Goal: Information Seeking & Learning: Learn about a topic

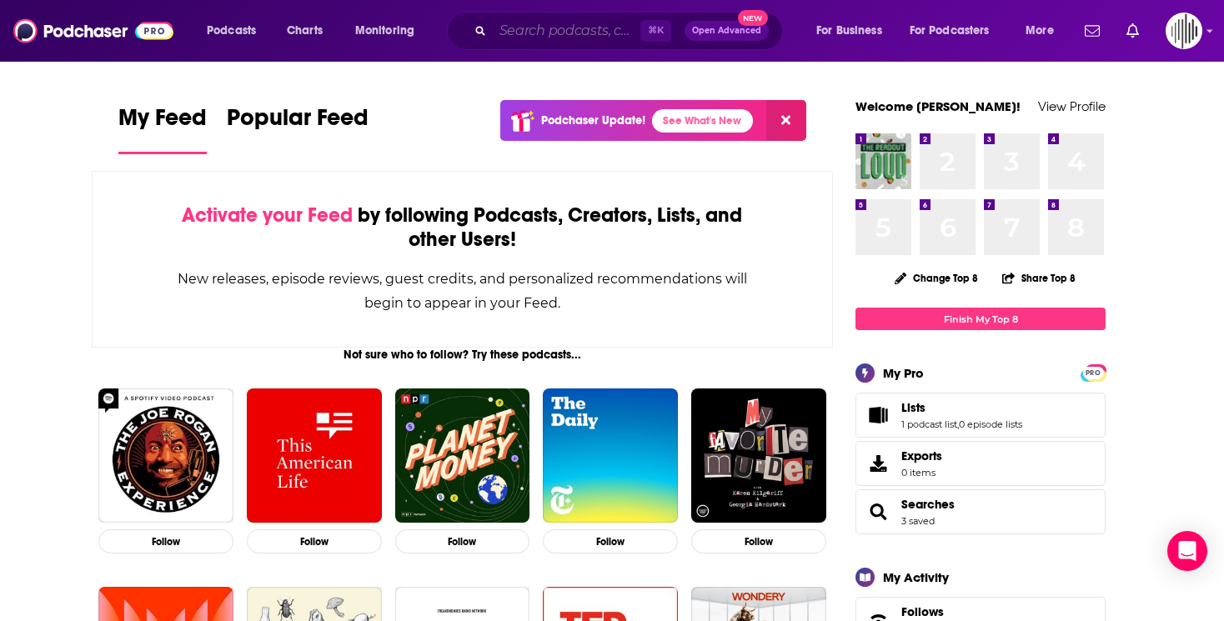
click at [590, 38] on input "Search podcasts, credits, & more..." at bounding box center [567, 31] width 148 height 27
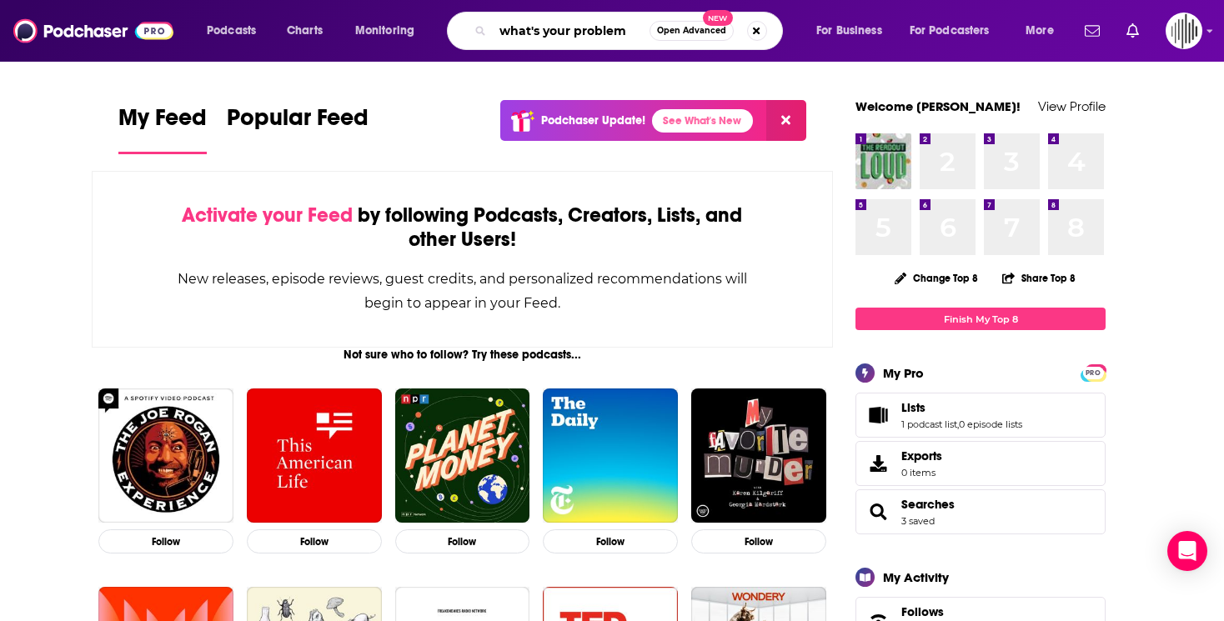
type input "what's your problem"
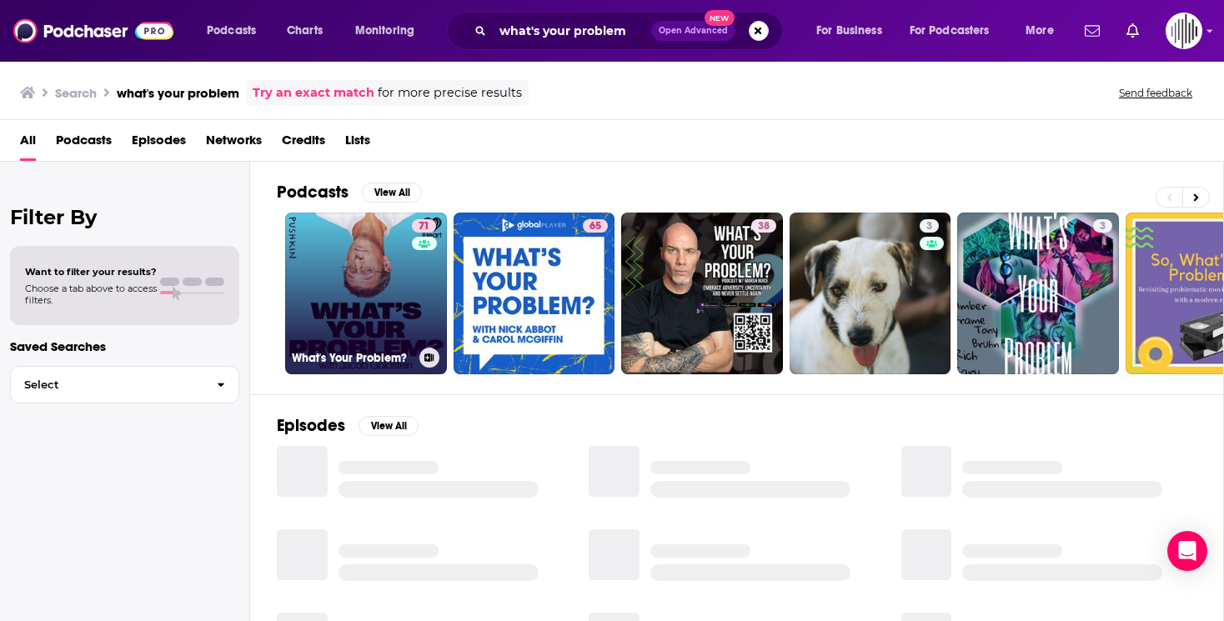
click at [344, 300] on link "71 What's Your Problem?" at bounding box center [366, 294] width 162 height 162
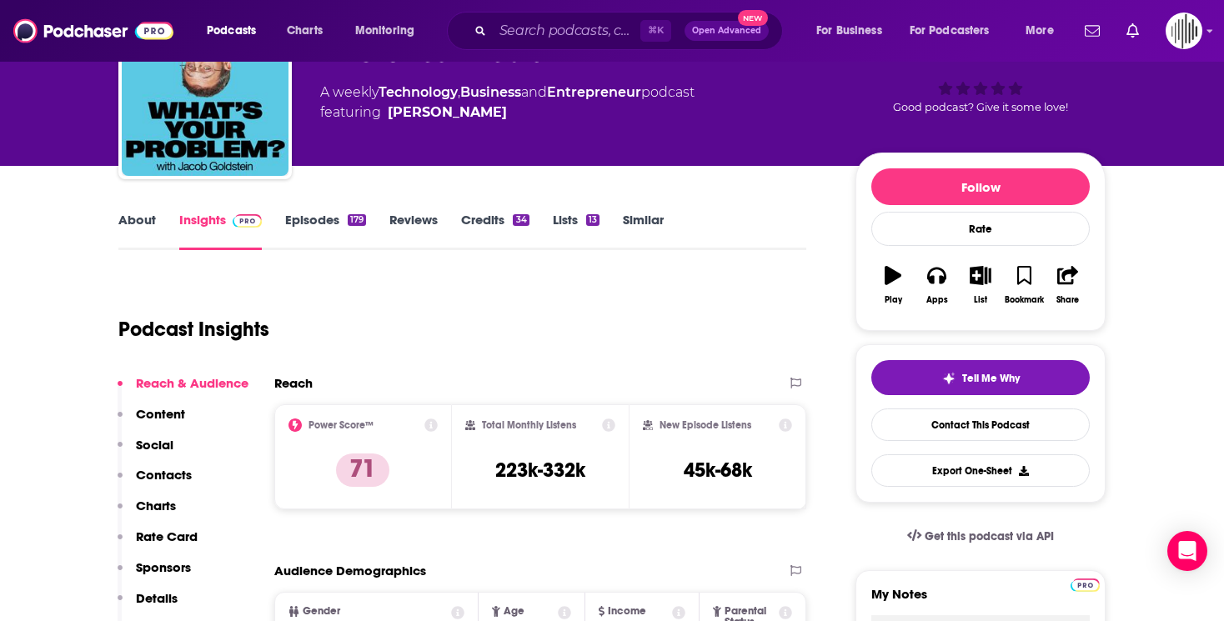
scroll to position [109, 0]
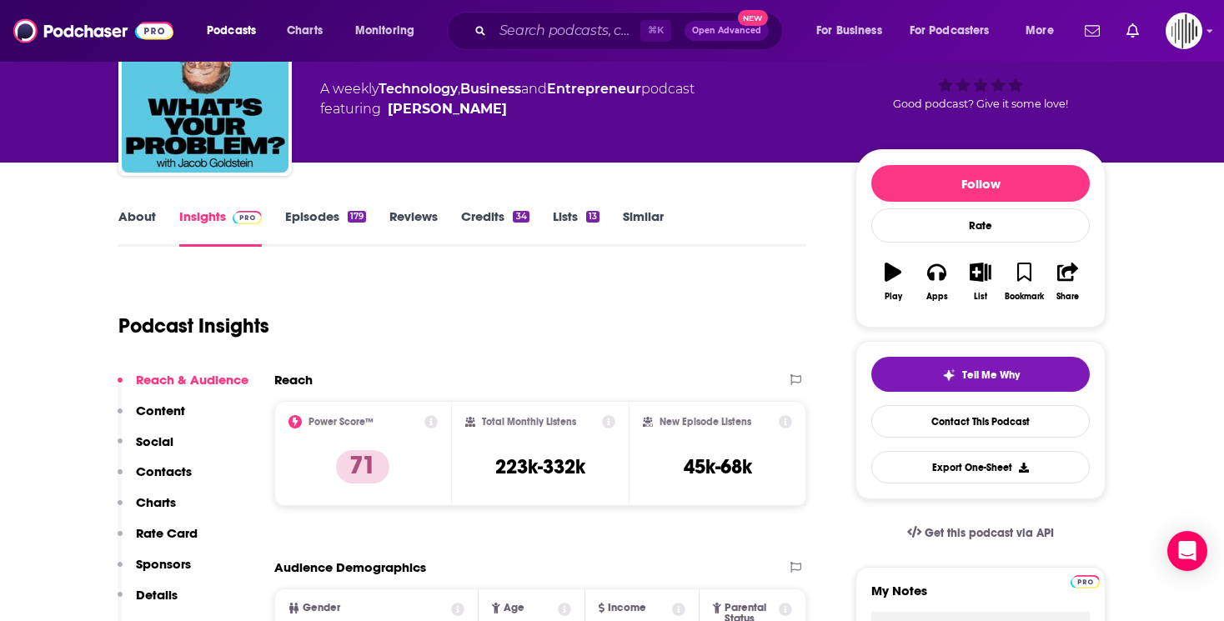
click at [318, 215] on link "Episodes 179" at bounding box center [325, 227] width 81 height 38
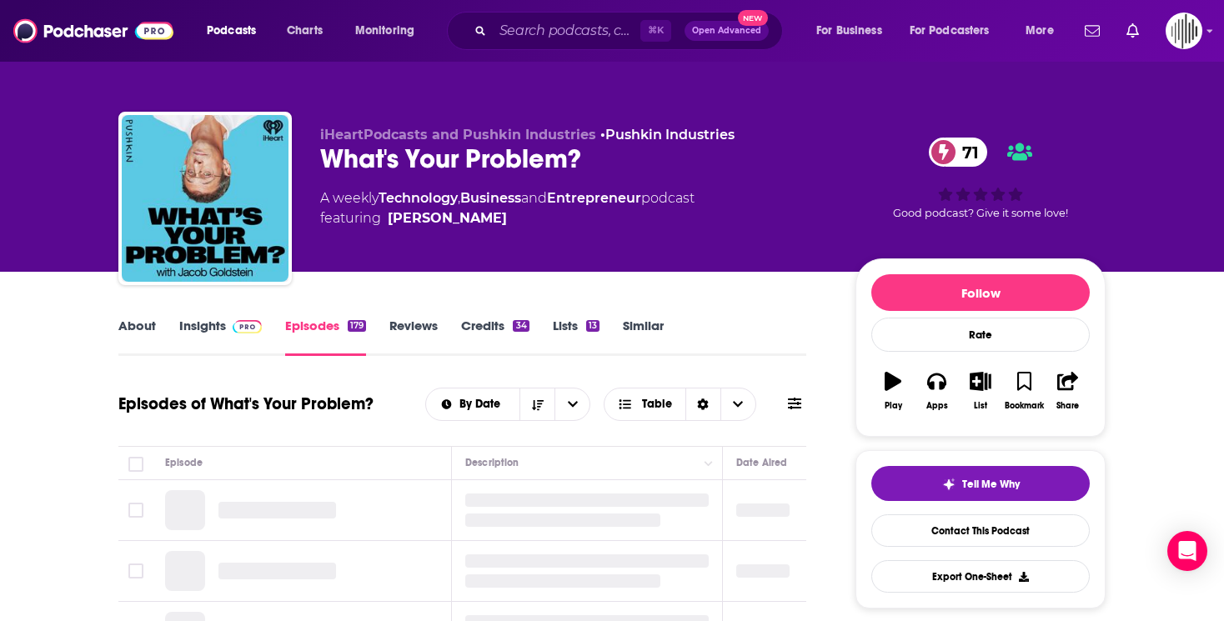
click at [408, 326] on link "Reviews" at bounding box center [413, 337] width 48 height 38
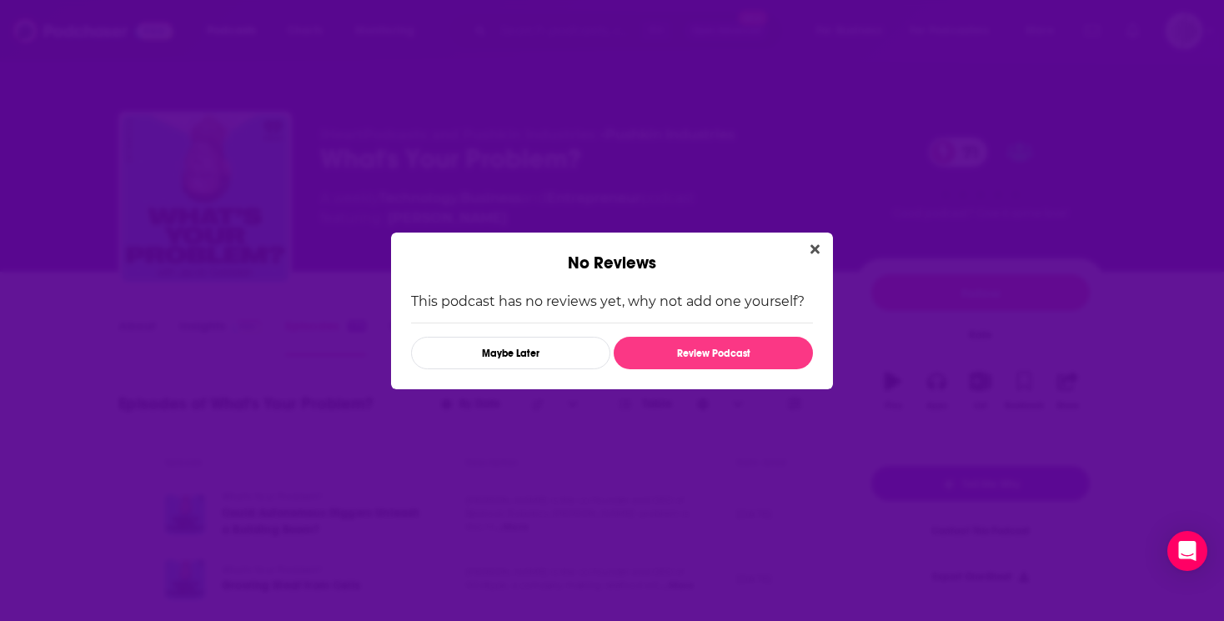
click at [580, 331] on div "This podcast has no reviews yet, why not add one yourself? Maybe Later Review P…" at bounding box center [612, 332] width 402 height 76
click at [817, 233] on div "No Reviews" at bounding box center [612, 253] width 442 height 41
click at [814, 249] on icon "Close" at bounding box center [814, 248] width 9 height 9
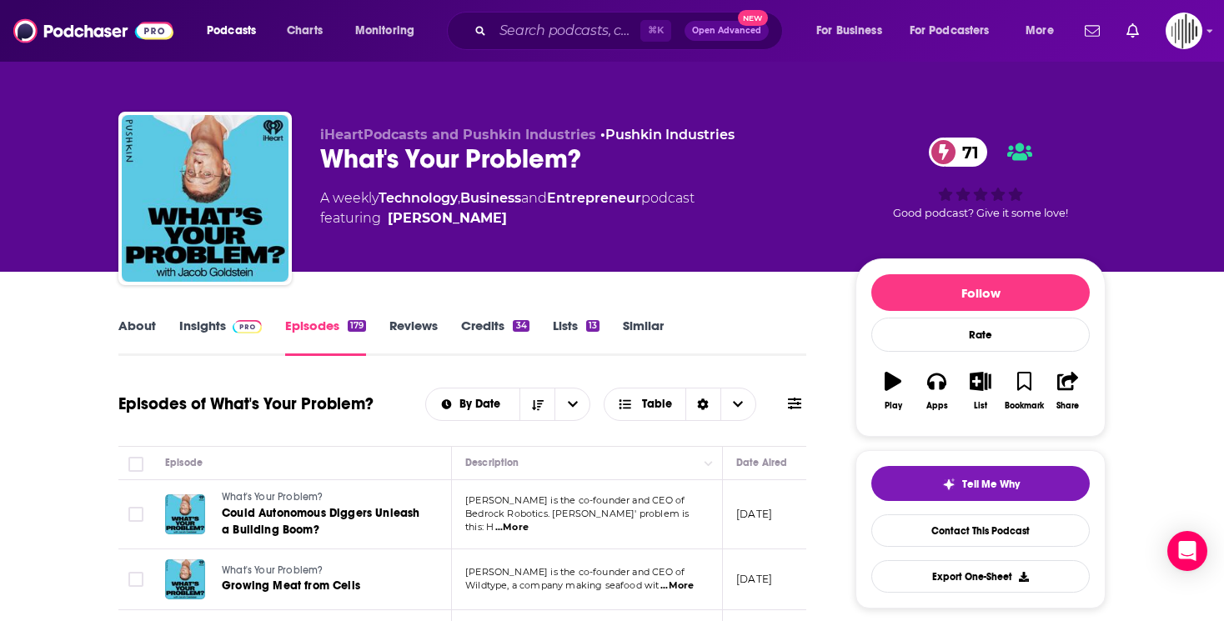
click at [571, 333] on link "Lists 13" at bounding box center [576, 337] width 47 height 38
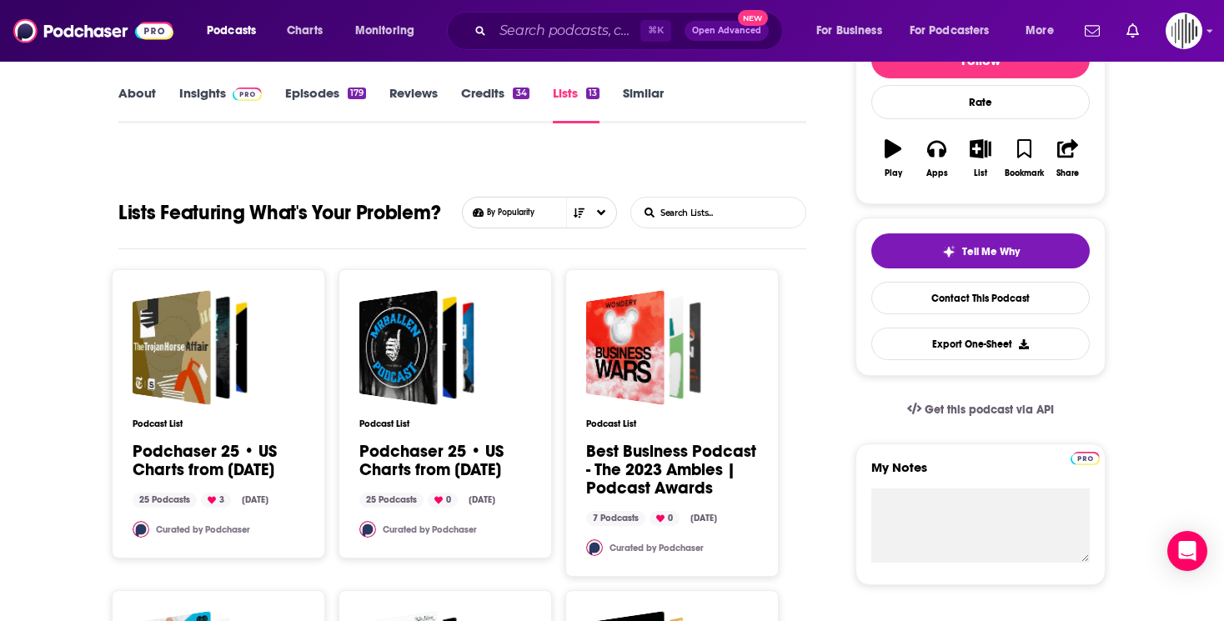
scroll to position [146, 0]
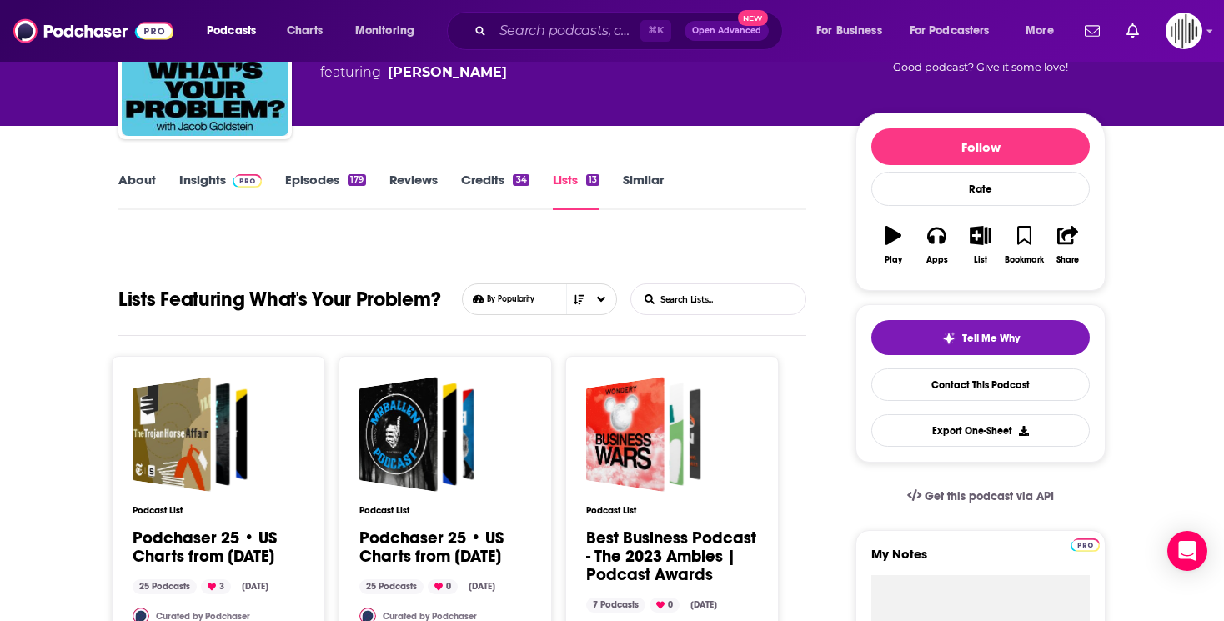
click at [487, 177] on link "Credits 34" at bounding box center [495, 191] width 68 height 38
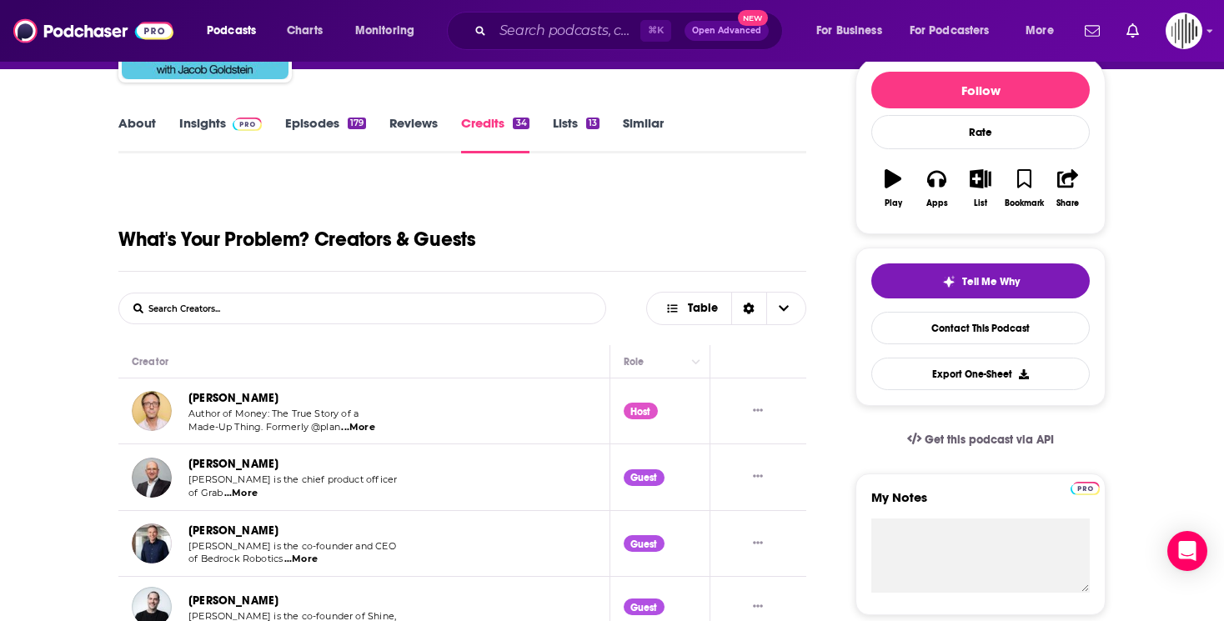
scroll to position [208, 0]
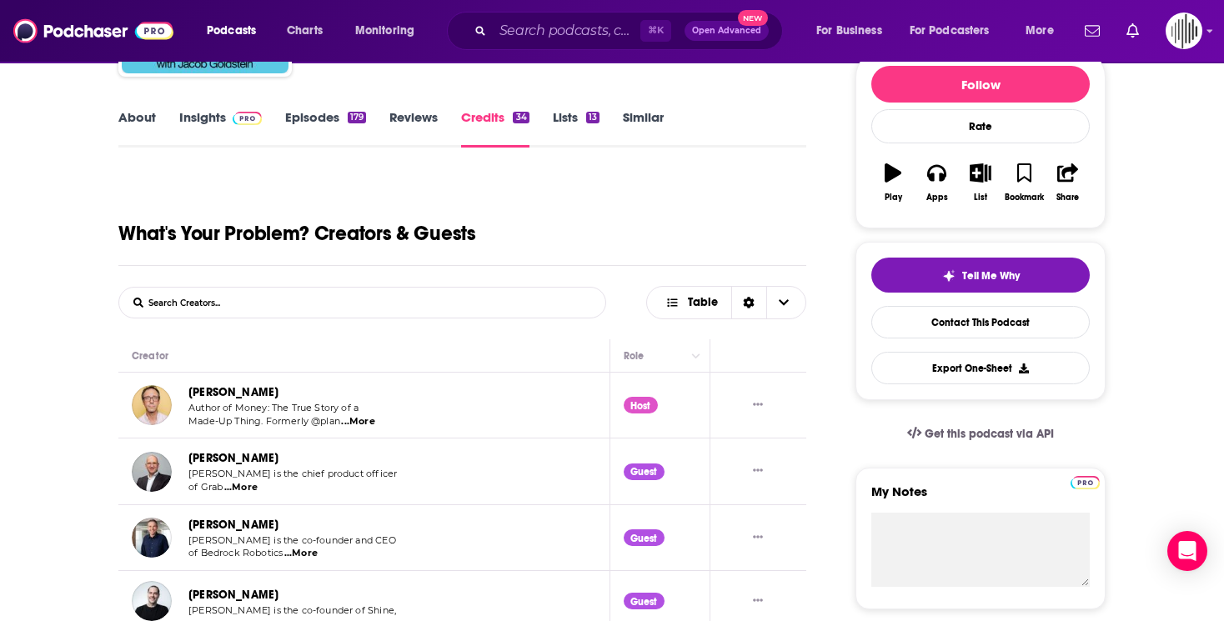
click at [331, 122] on link "Episodes 179" at bounding box center [325, 128] width 81 height 38
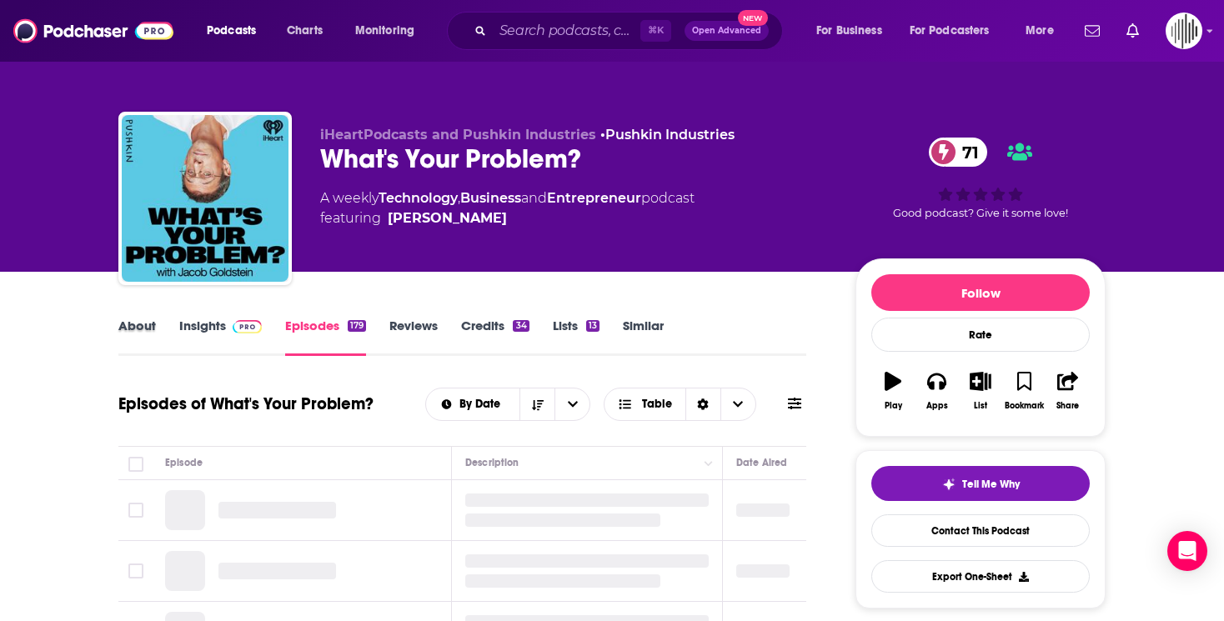
click at [164, 329] on div "About" at bounding box center [148, 337] width 61 height 38
click at [141, 328] on link "About" at bounding box center [137, 337] width 38 height 38
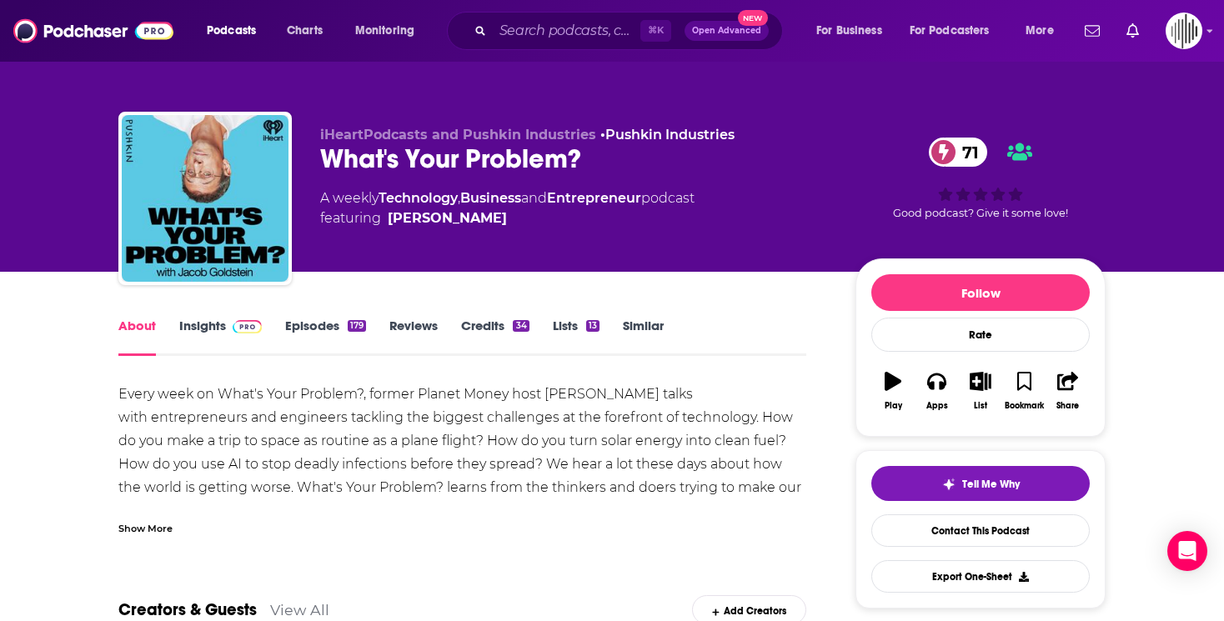
click at [208, 319] on link "Insights" at bounding box center [220, 337] width 83 height 38
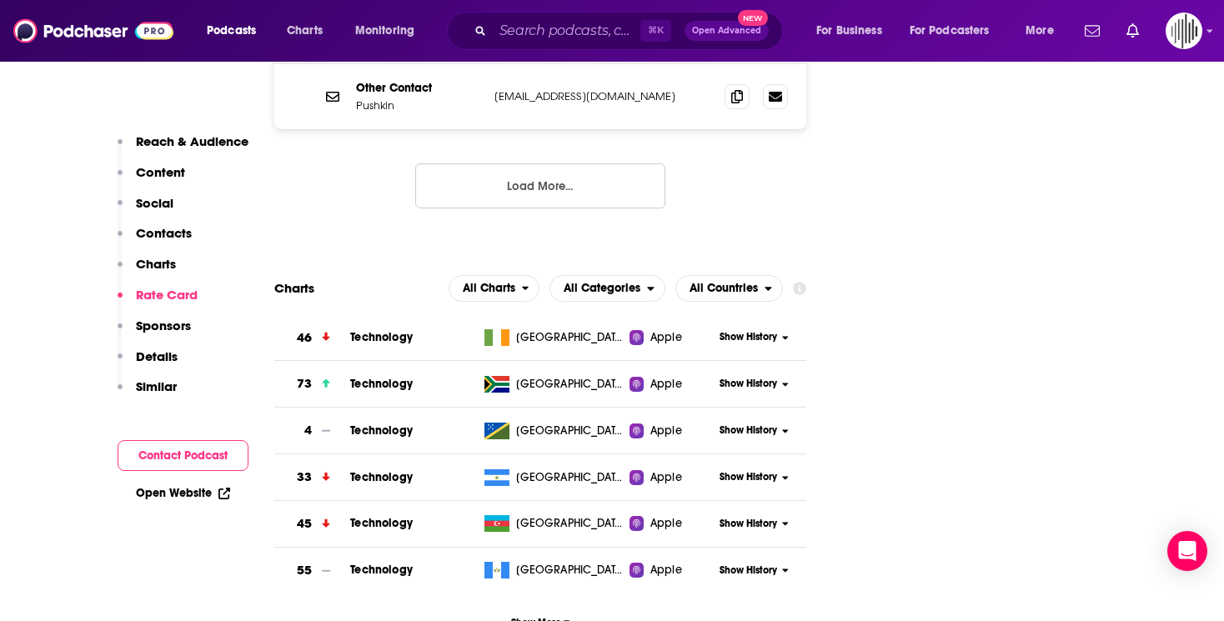
scroll to position [1915, 0]
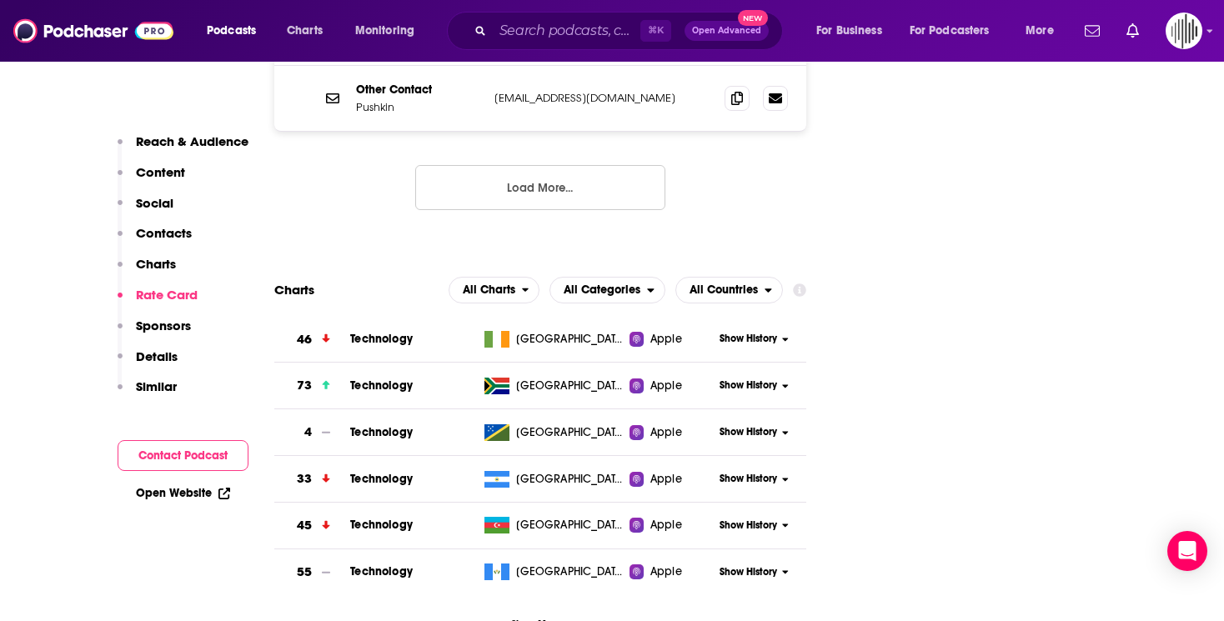
click at [504, 284] on span "All Charts" at bounding box center [489, 290] width 53 height 12
click at [609, 276] on span "All Categories" at bounding box center [598, 290] width 97 height 28
click at [593, 336] on span "Top Podcasts" at bounding box center [606, 341] width 94 height 10
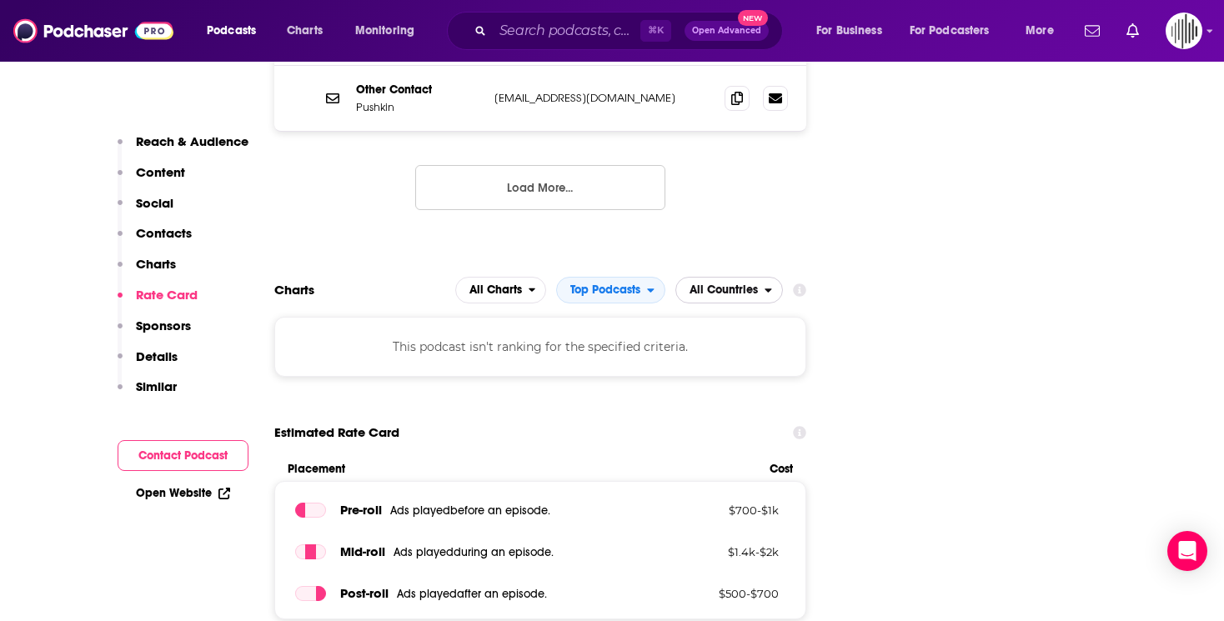
click at [732, 284] on span "All Countries" at bounding box center [724, 290] width 68 height 12
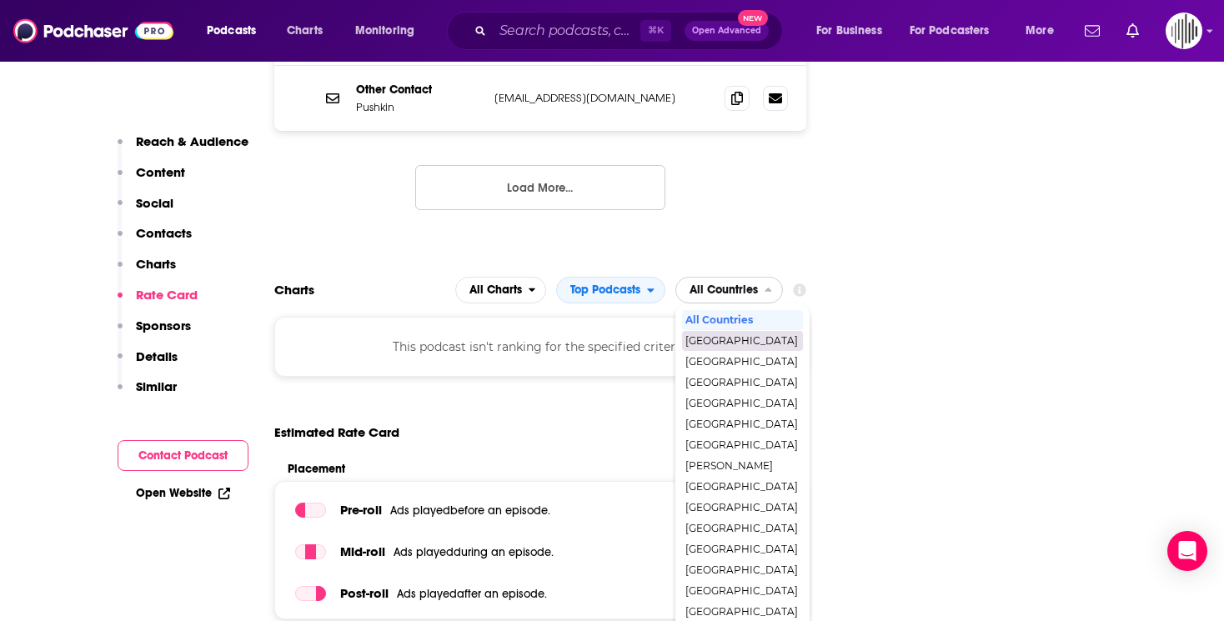
click at [721, 331] on div "[GEOGRAPHIC_DATA]" at bounding box center [742, 341] width 121 height 20
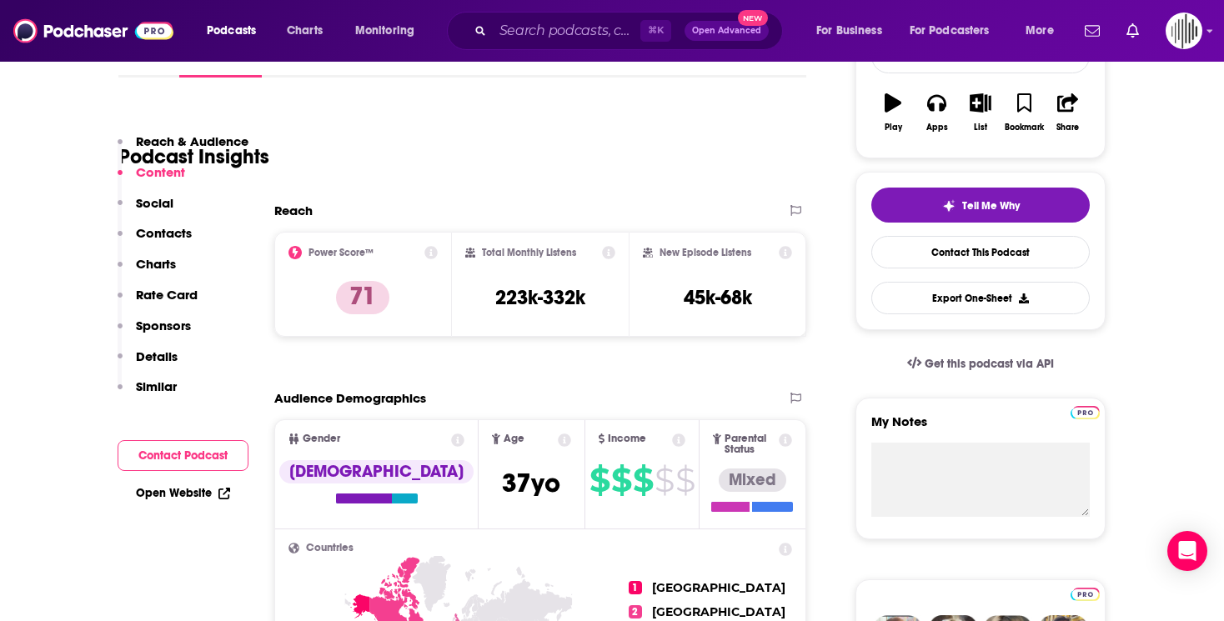
scroll to position [0, 0]
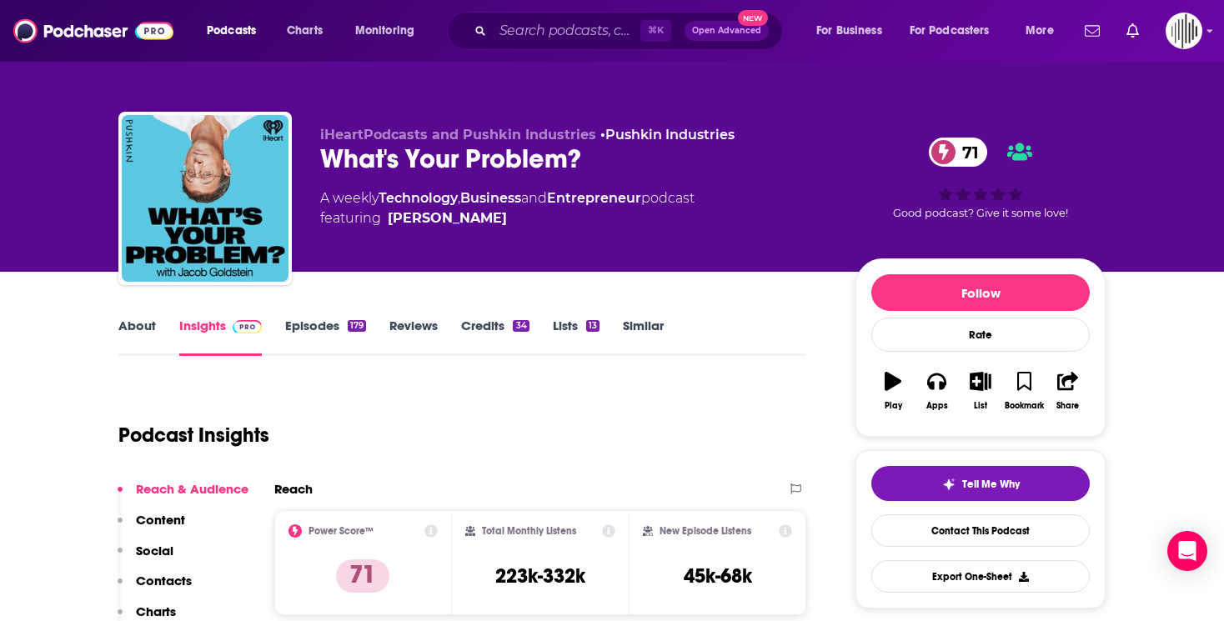
click at [566, 334] on link "Lists 13" at bounding box center [576, 337] width 47 height 38
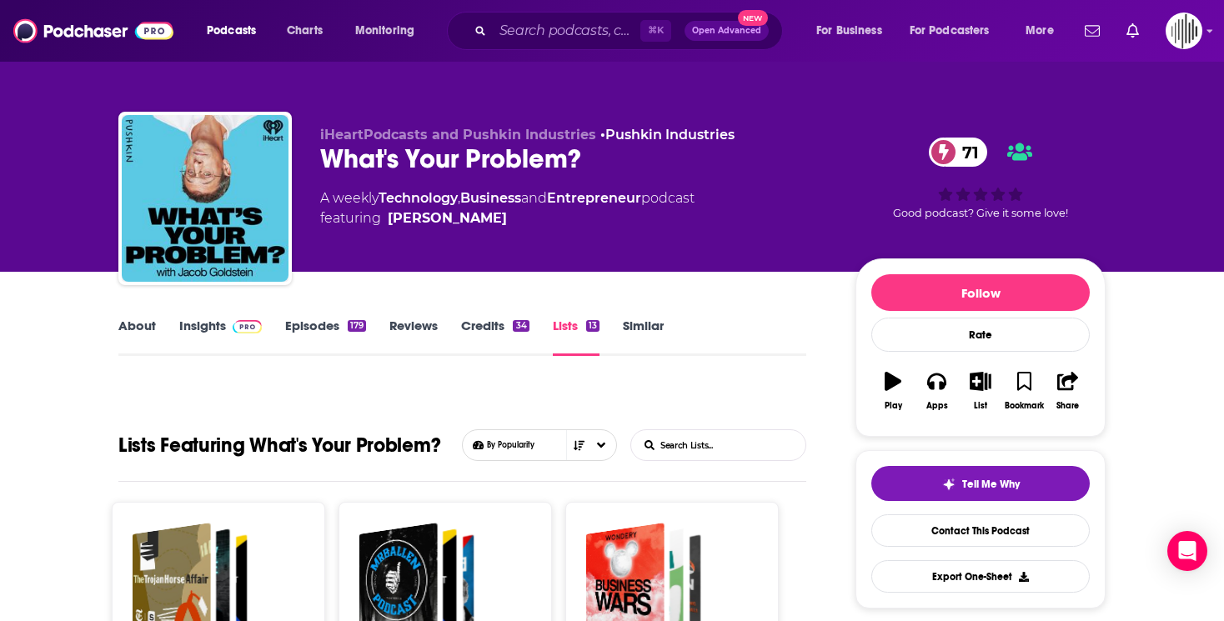
click at [688, 353] on div "About Insights Episodes 179 Reviews Credits 34 Lists 13 Similar" at bounding box center [462, 335] width 688 height 41
